Goal: Use online tool/utility

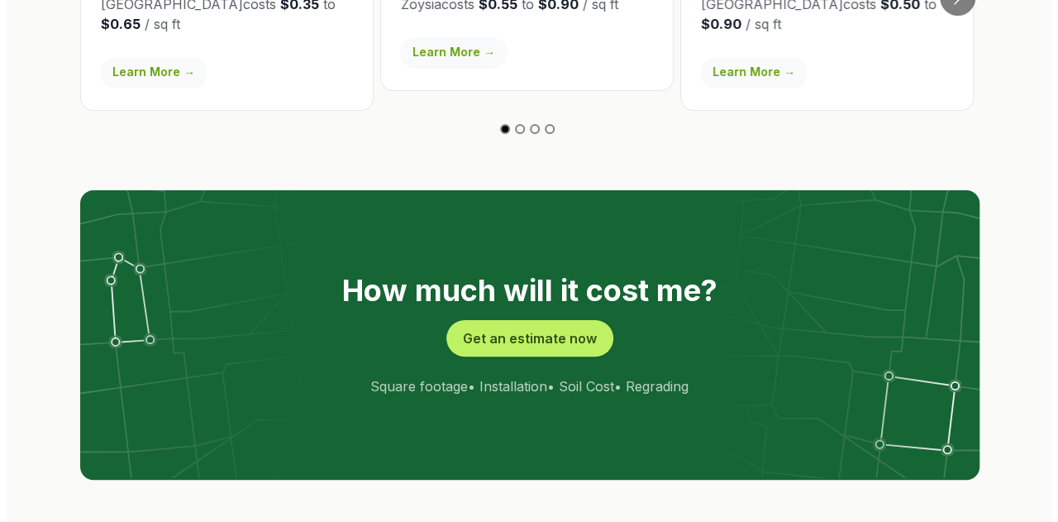
scroll to position [3174, 0]
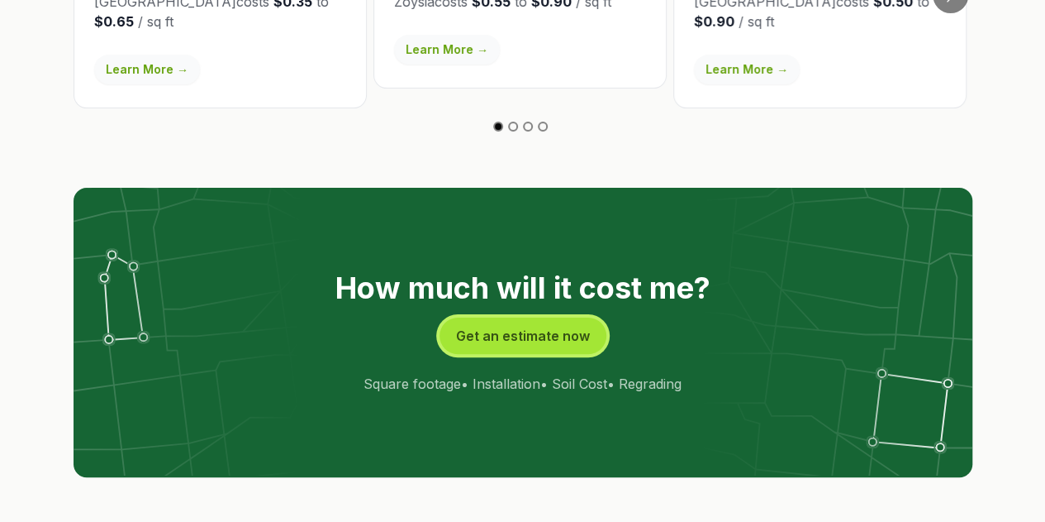
click at [590, 317] on button "Get an estimate now" at bounding box center [523, 335] width 167 height 36
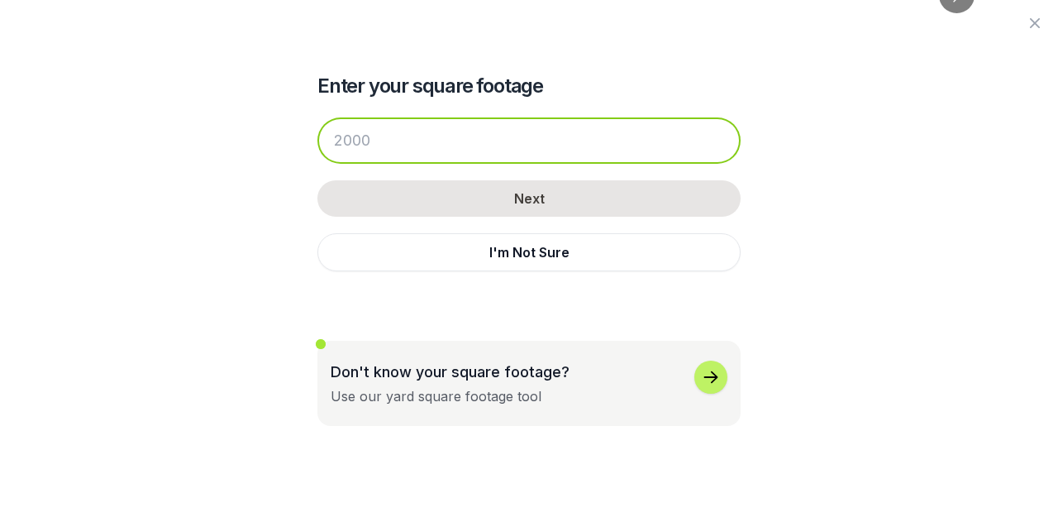
click at [612, 156] on input "number" at bounding box center [528, 140] width 423 height 46
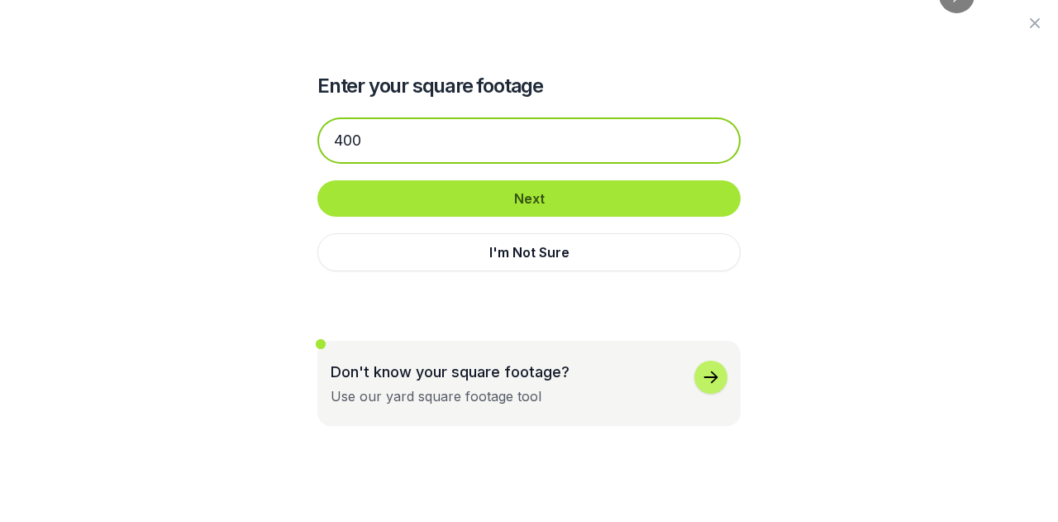
type input "400"
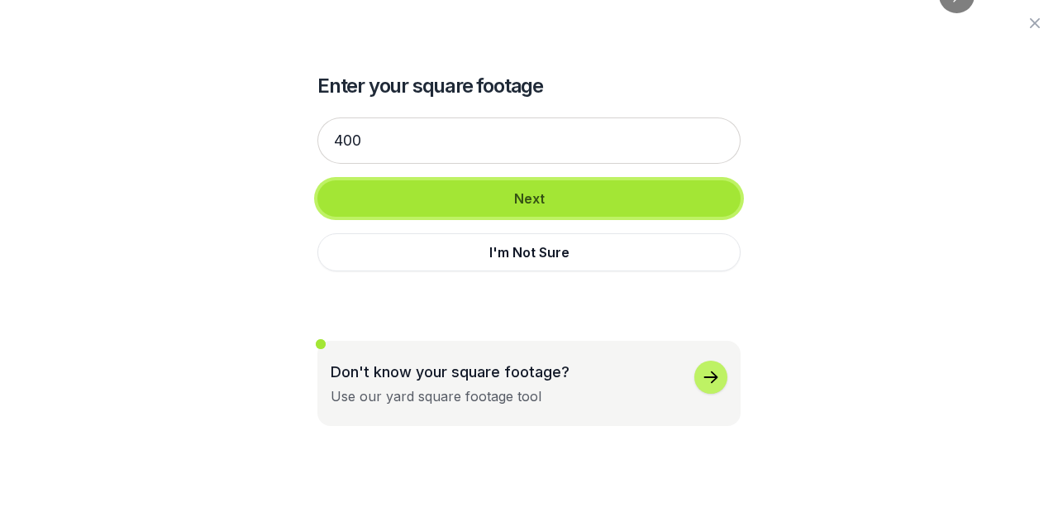
click at [612, 188] on button "Next" at bounding box center [528, 198] width 423 height 36
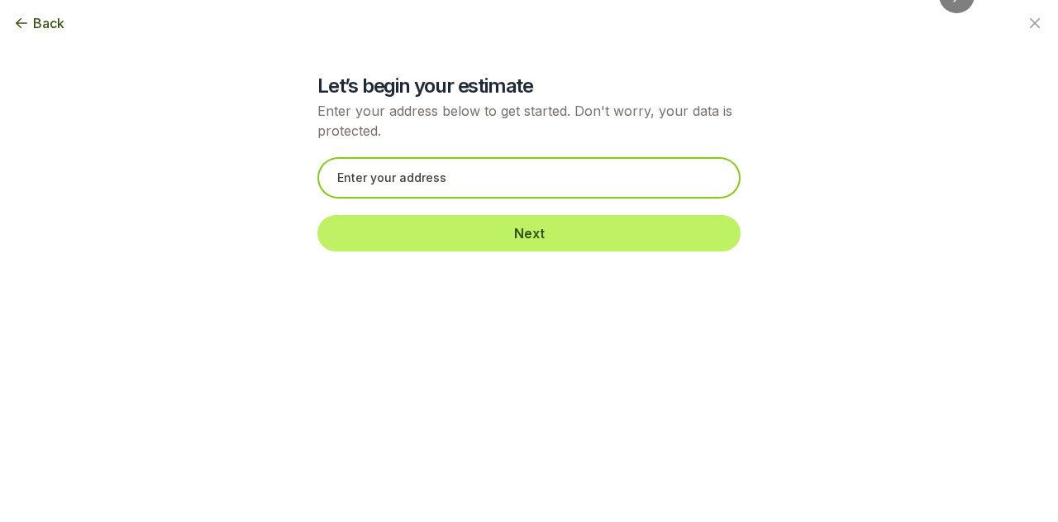
click at [612, 188] on input "text" at bounding box center [528, 177] width 423 height 41
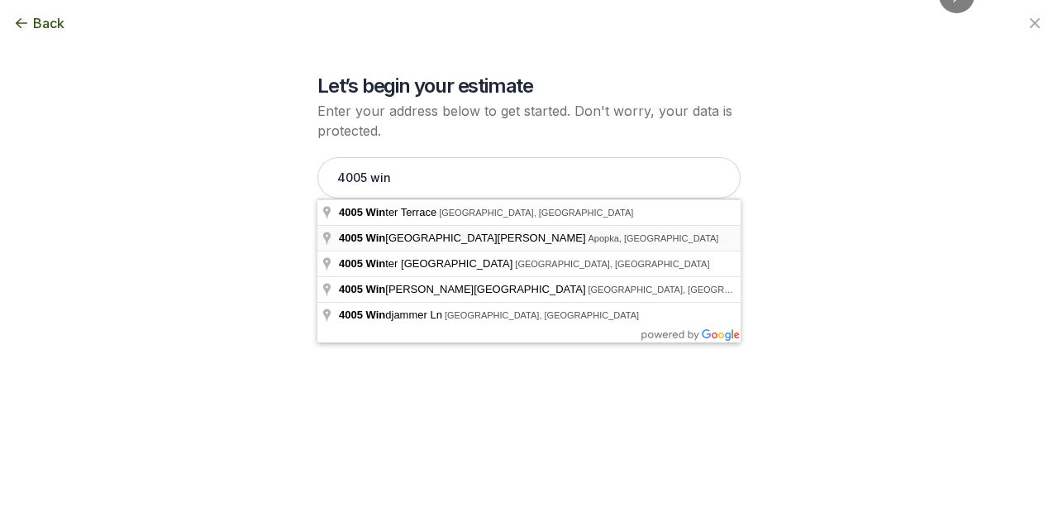
type input "[STREET_ADDRESS][PERSON_NAME]"
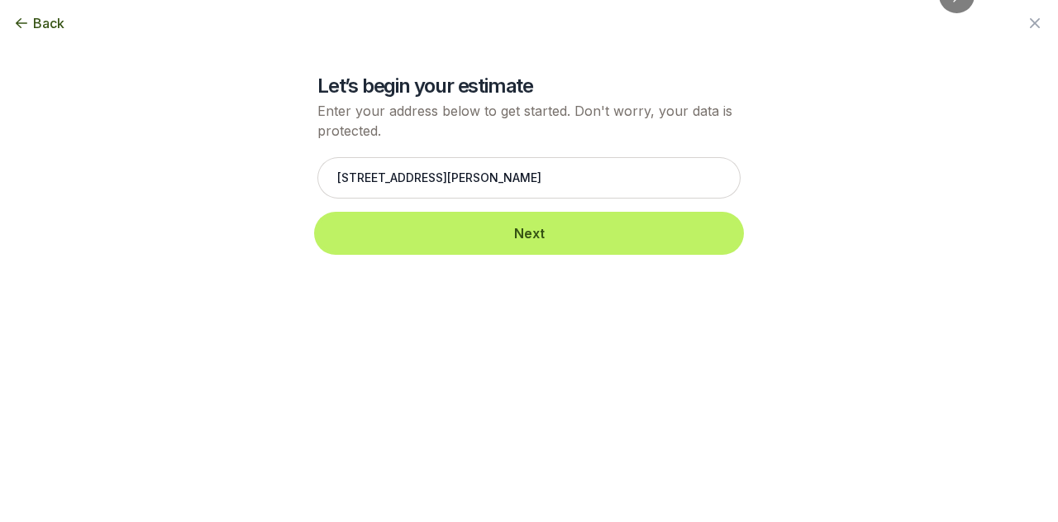
click at [603, 231] on button "Next" at bounding box center [528, 233] width 423 height 36
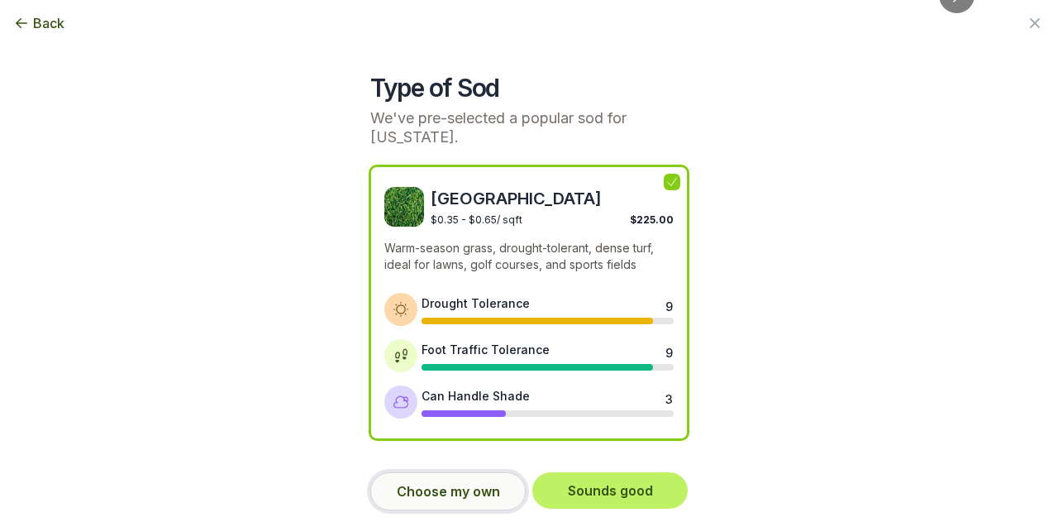
click at [488, 496] on button "Choose my own" at bounding box center [447, 491] width 155 height 38
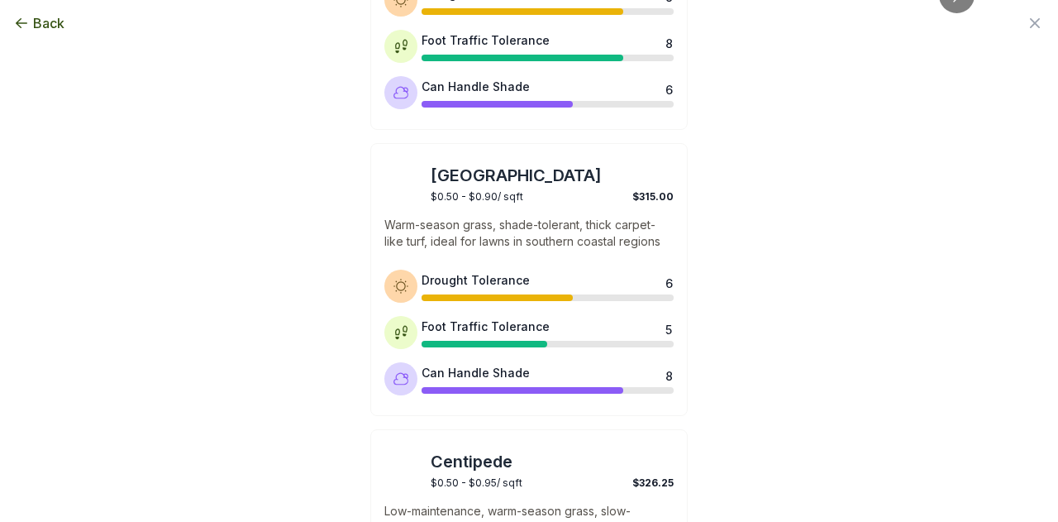
scroll to position [884, 0]
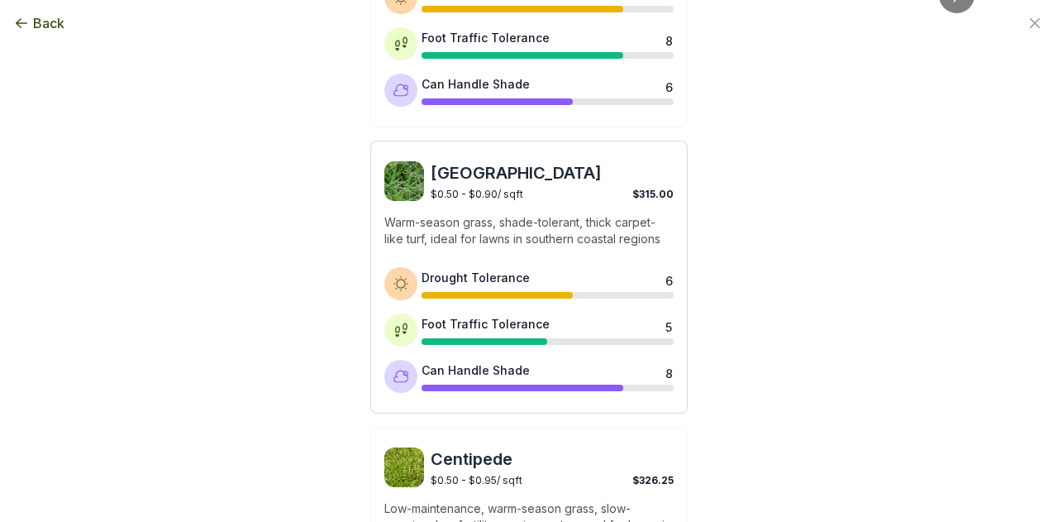
click at [629, 229] on p "Warm-season grass, shade-tolerant, thick carpet-like turf, ideal for lawns in s…" at bounding box center [528, 230] width 289 height 33
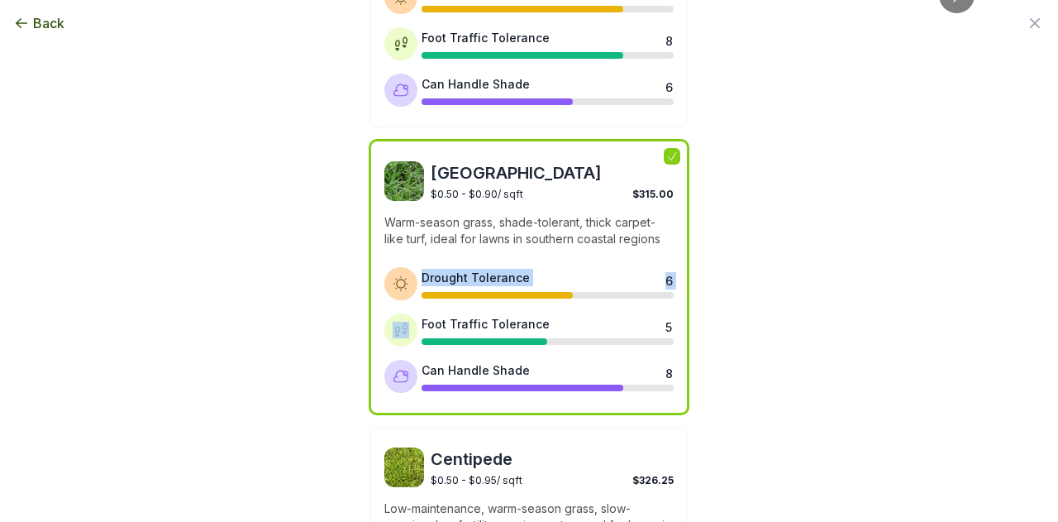
drag, startPoint x: 1045, startPoint y: 283, endPoint x: 1057, endPoint y: 350, distance: 67.9
click at [1045, 349] on div "Back Enter your square footage 400 Next I'm Not Sure Let’s begin your estimate …" at bounding box center [529, 261] width 1058 height 522
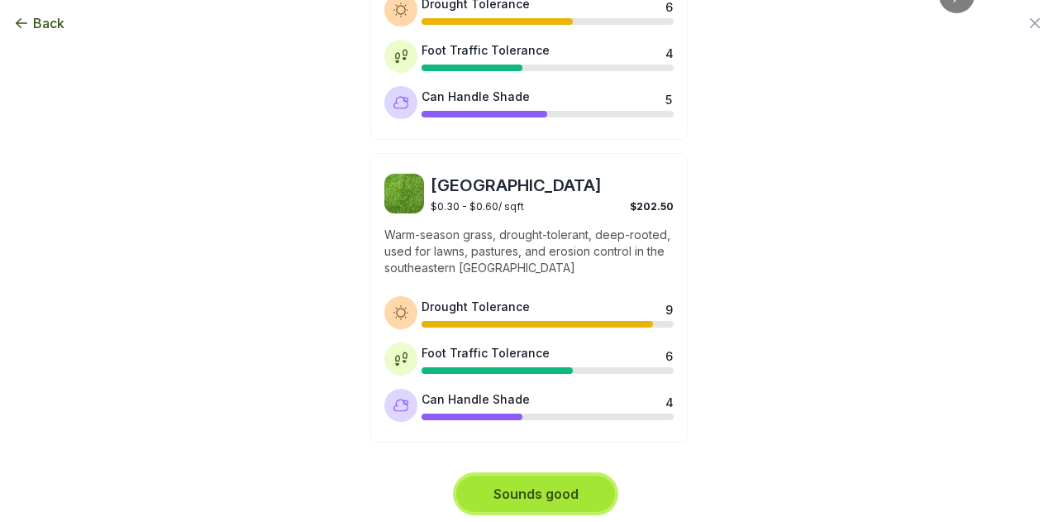
click at [588, 497] on button "Sounds good" at bounding box center [535, 493] width 159 height 36
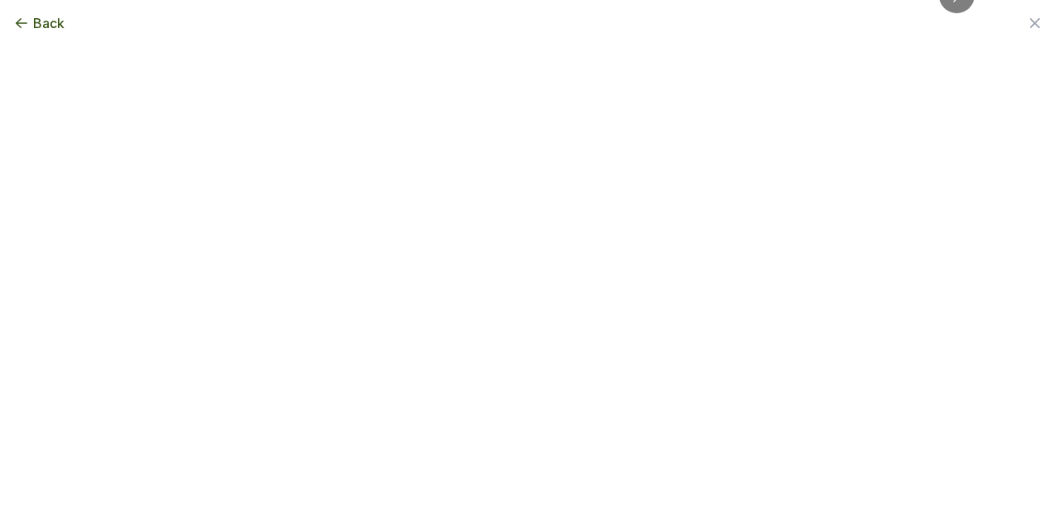
scroll to position [0, 0]
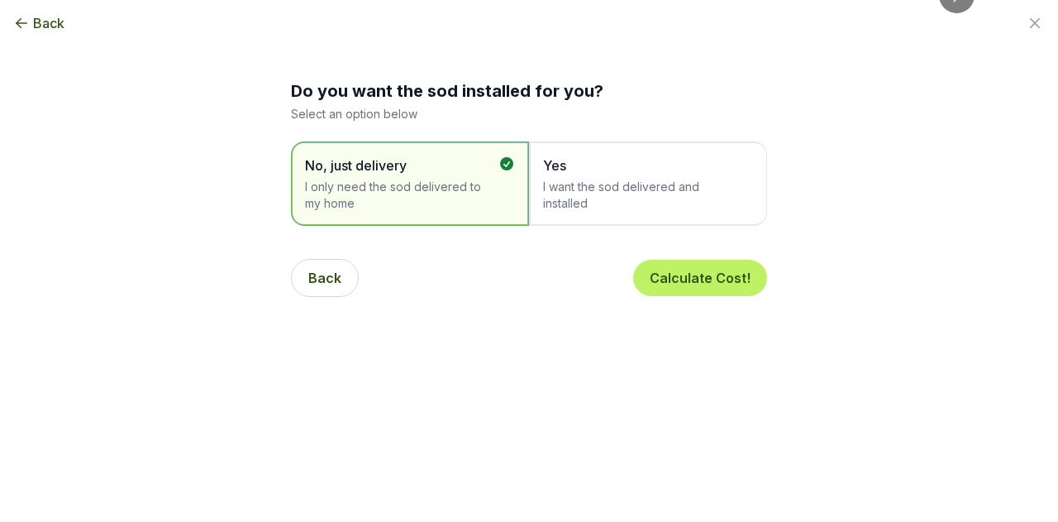
click at [637, 164] on span "Yes" at bounding box center [639, 165] width 193 height 20
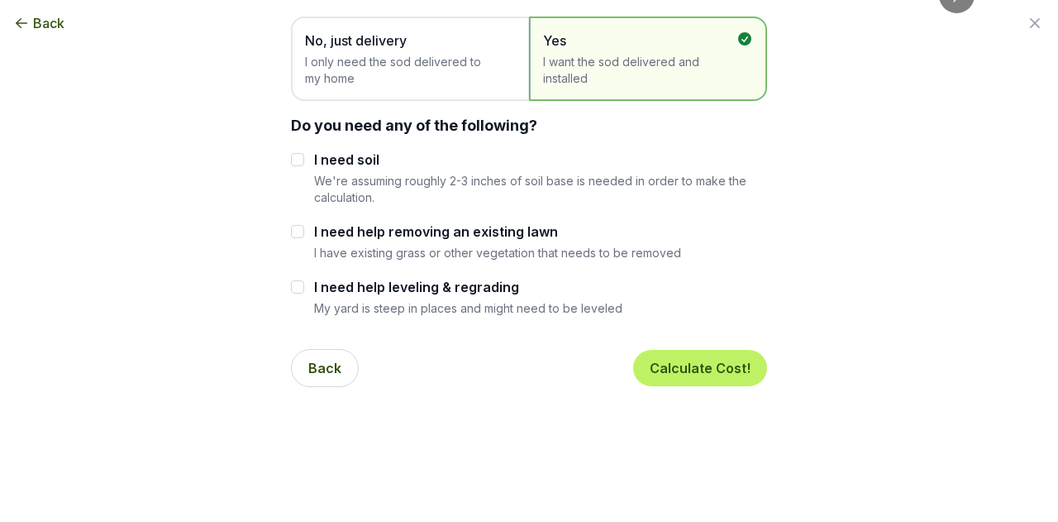
scroll to position [152, 0]
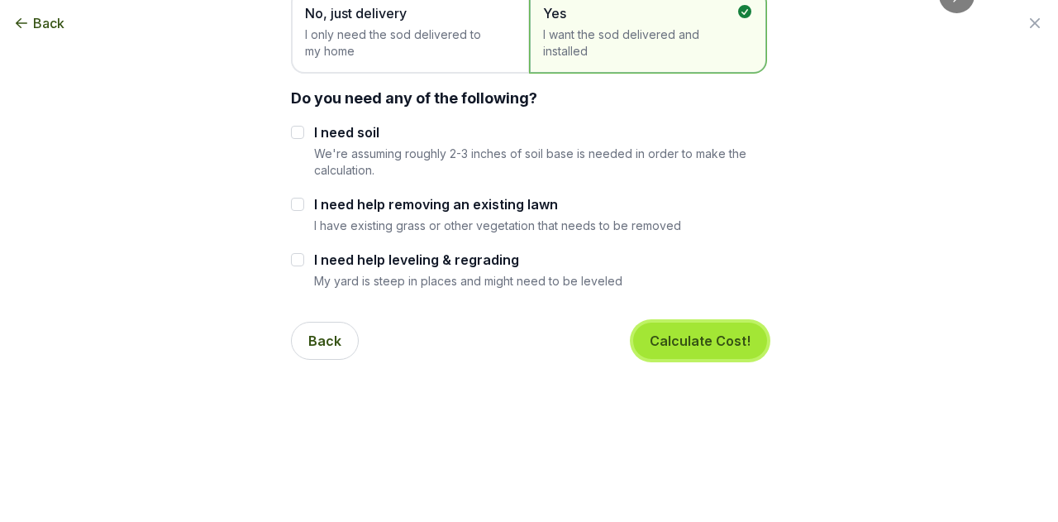
click at [719, 341] on button "Calculate Cost!" at bounding box center [700, 340] width 134 height 36
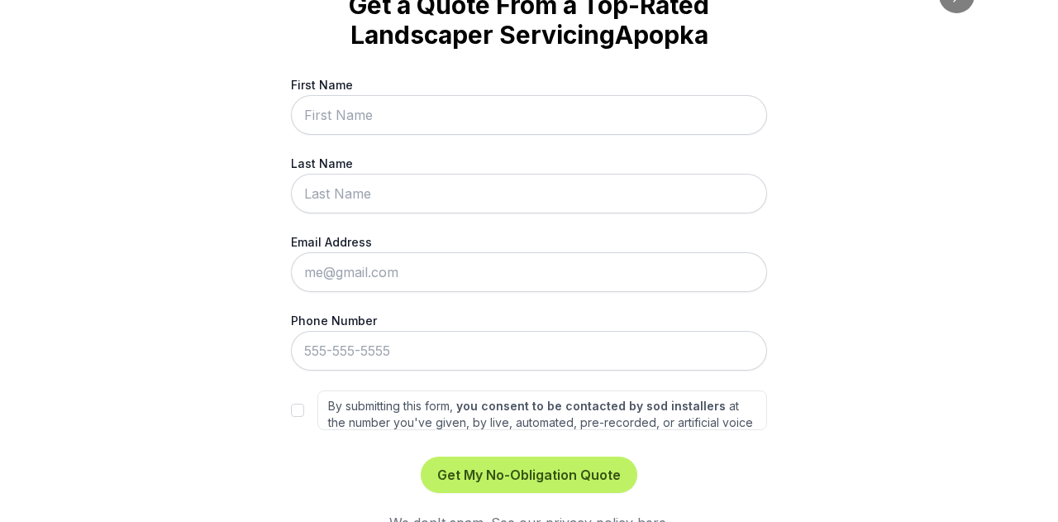
scroll to position [126, 0]
